Goal: Transaction & Acquisition: Purchase product/service

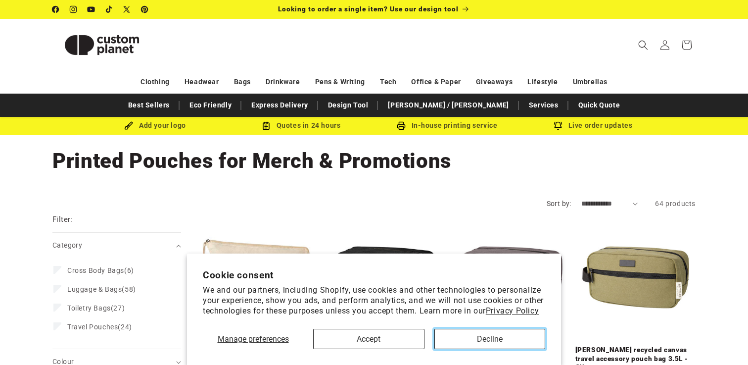
click at [491, 336] on button "Decline" at bounding box center [489, 338] width 111 height 20
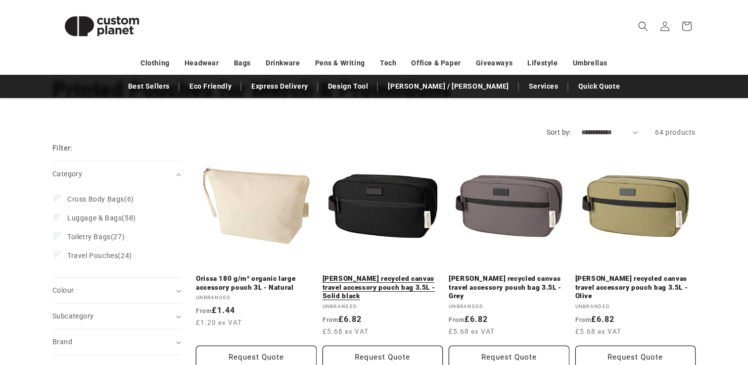
scroll to position [98, 0]
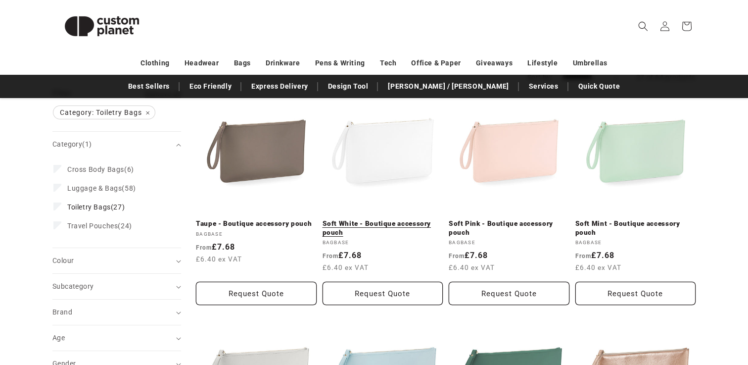
scroll to position [155, 0]
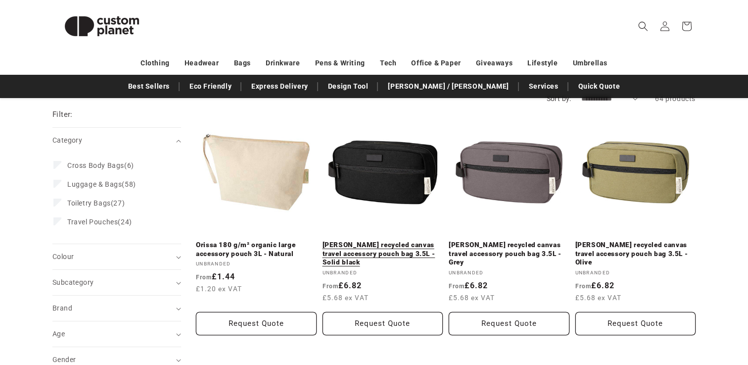
scroll to position [88, 0]
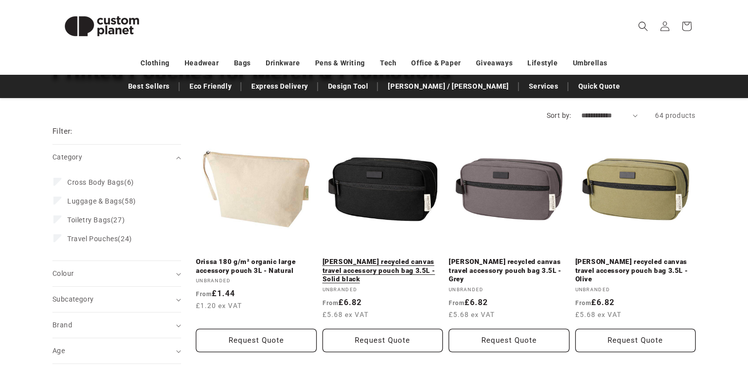
click at [405, 257] on link "[PERSON_NAME] recycled canvas travel accessory pouch bag 3.5L - Solid black" at bounding box center [383, 270] width 121 height 26
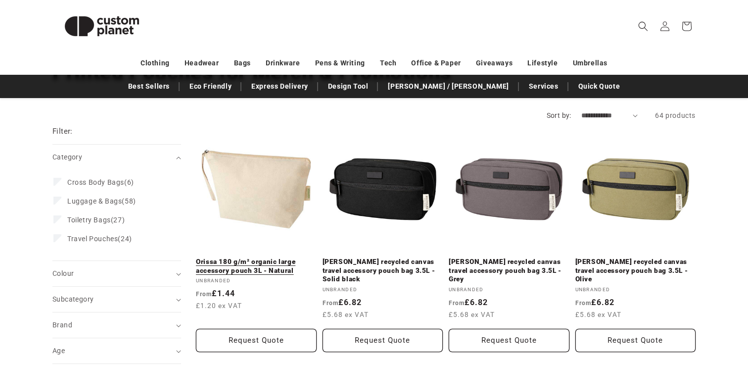
click at [247, 257] on link "Orissa 180 g/m² organic large accessory pouch 3L - Natural" at bounding box center [256, 265] width 121 height 17
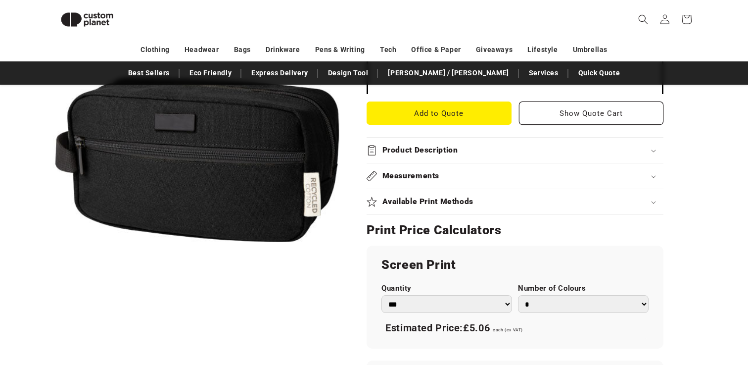
scroll to position [408, 0]
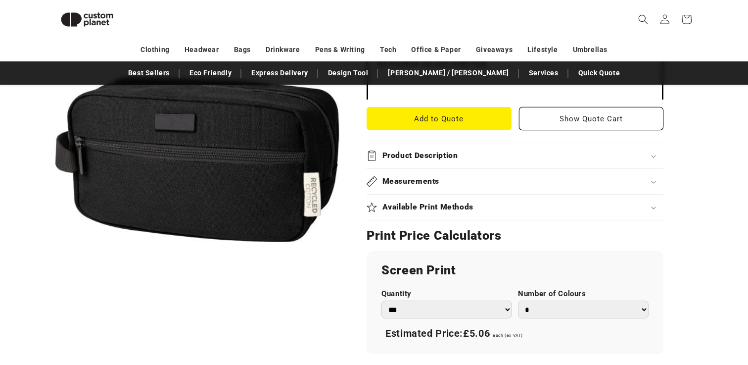
click at [490, 202] on div "Available Print Methods" at bounding box center [515, 207] width 297 height 10
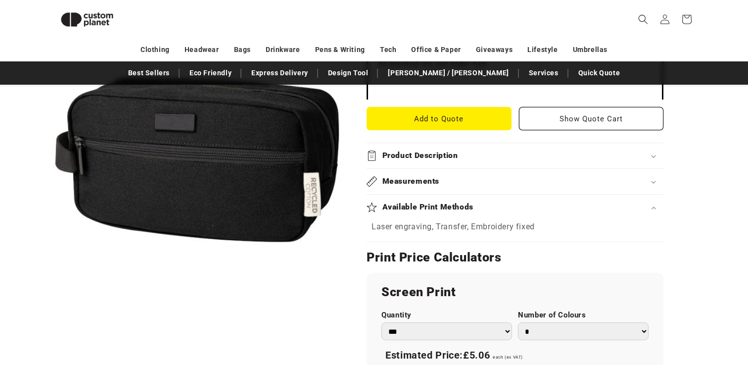
click at [497, 204] on div "Available Print Methods" at bounding box center [515, 207] width 297 height 10
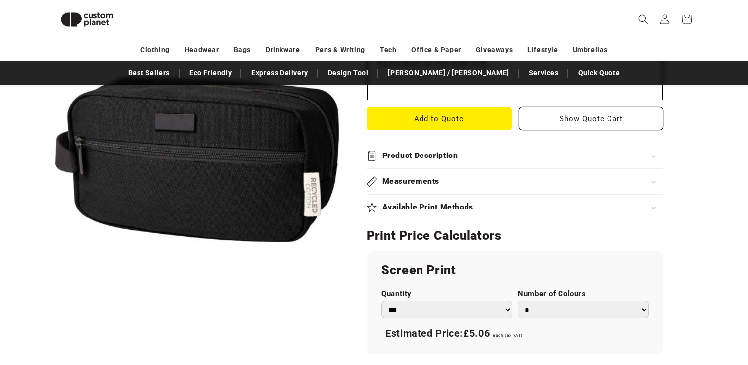
click at [496, 160] on div "Product Description" at bounding box center [515, 155] width 297 height 10
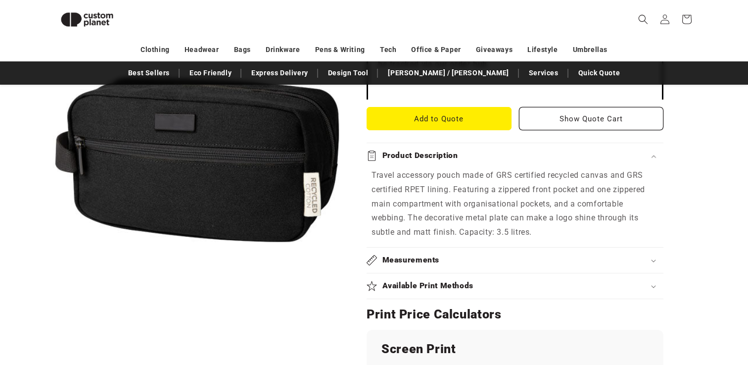
click at [497, 157] on div "Product Description" at bounding box center [515, 155] width 297 height 10
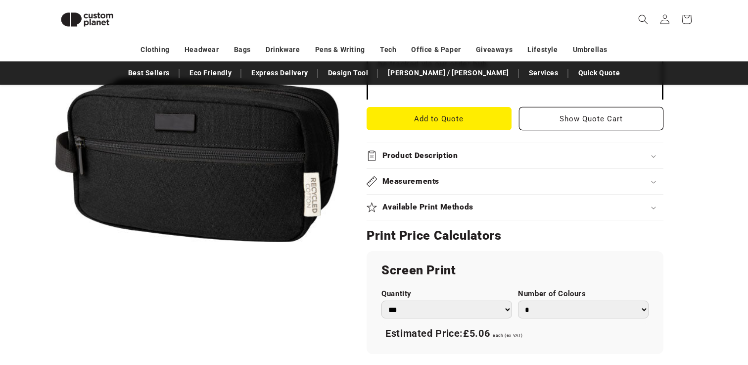
click at [497, 178] on div "Measurements" at bounding box center [515, 181] width 297 height 10
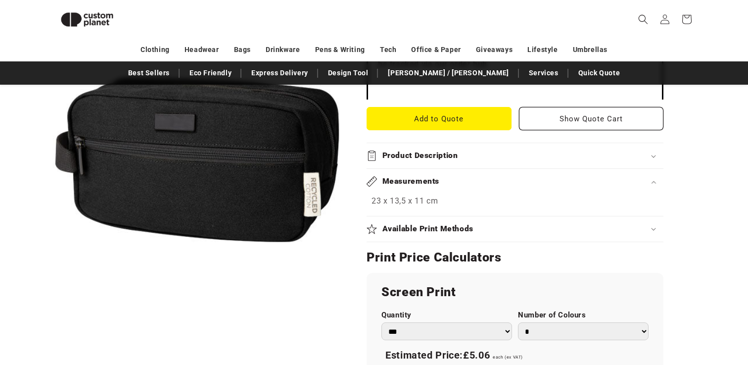
click at [497, 177] on div "Measurements" at bounding box center [515, 181] width 297 height 10
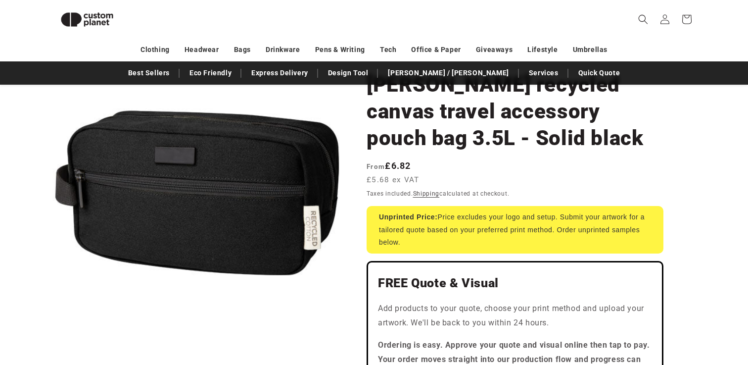
scroll to position [92, 0]
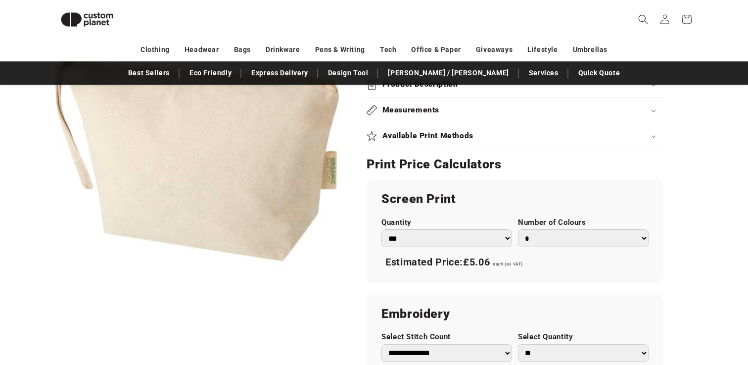
scroll to position [466, 0]
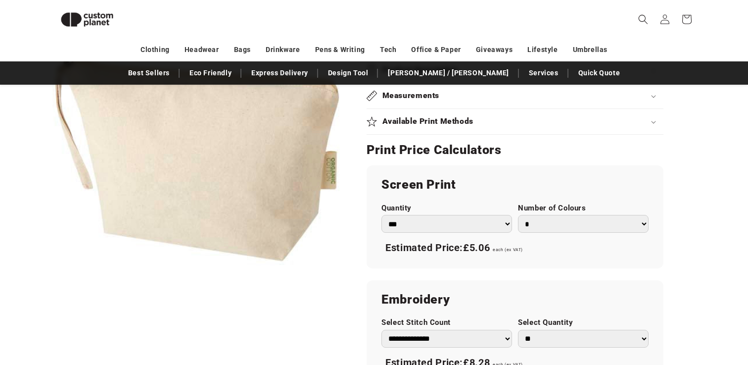
click at [504, 225] on select "*** *** *** **** **** **** ***** *****" at bounding box center [446, 224] width 131 height 18
click at [381, 215] on select "*** *** *** **** **** **** ***** *****" at bounding box center [446, 224] width 131 height 18
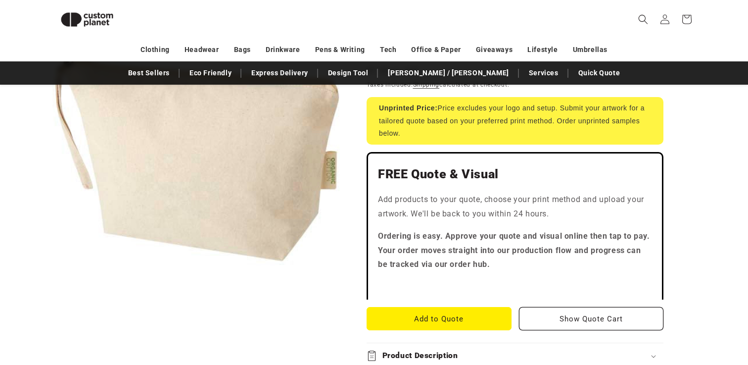
scroll to position [183, 0]
